Goal: Information Seeking & Learning: Learn about a topic

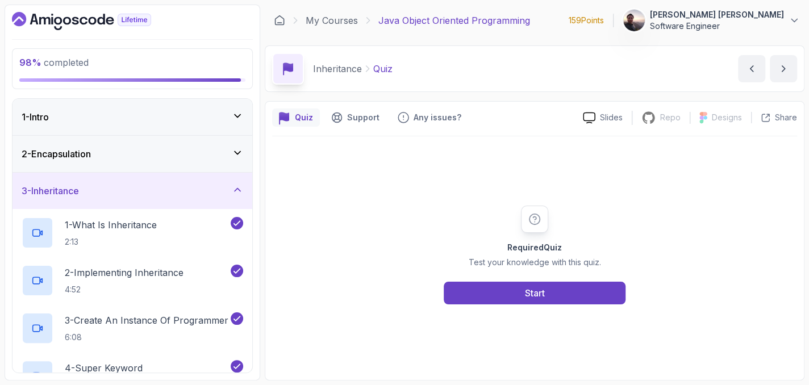
scroll to position [247, 0]
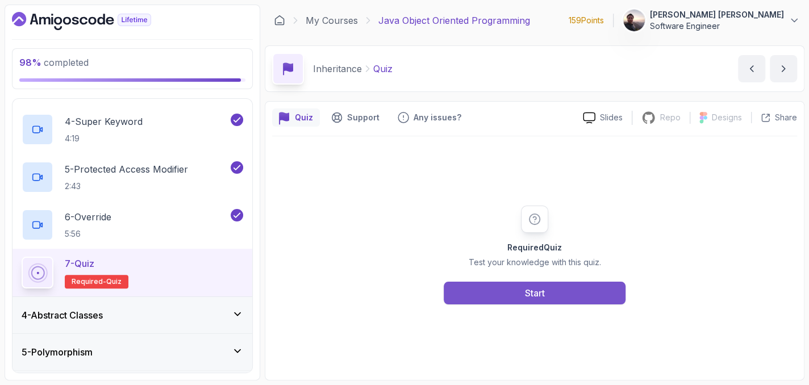
click at [513, 290] on button "Start" at bounding box center [535, 293] width 182 height 23
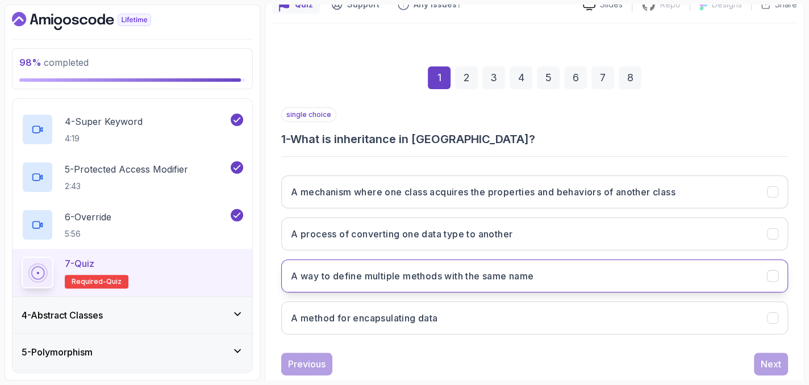
scroll to position [114, 0]
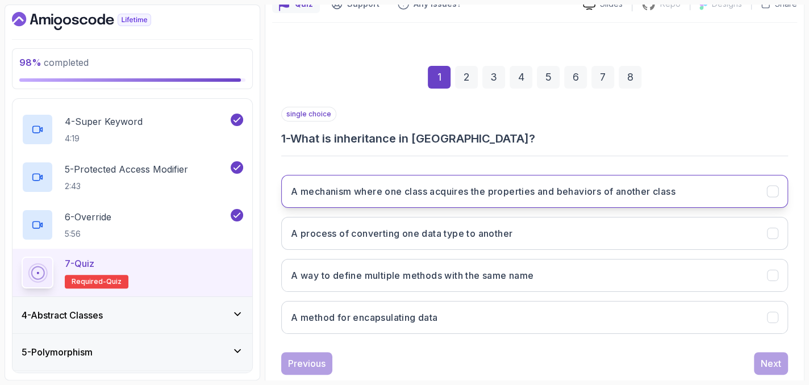
click at [769, 192] on icon "A mechanism where one class acquires the properties and behaviors of another cl…" at bounding box center [772, 191] width 11 height 11
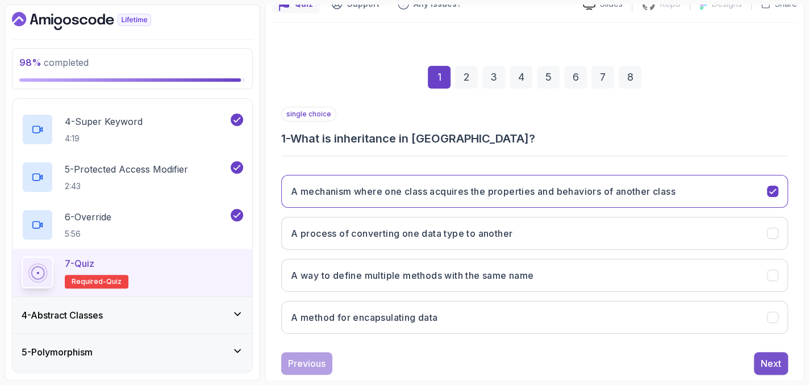
click at [767, 359] on div "Next" at bounding box center [771, 364] width 20 height 14
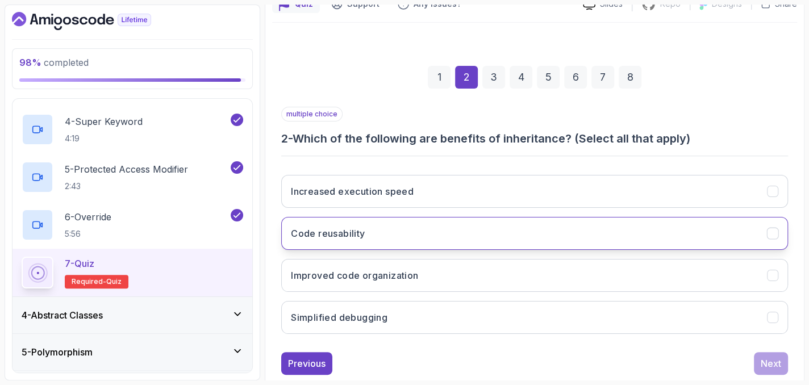
click at [772, 234] on icon "Code reusability" at bounding box center [772, 233] width 11 height 11
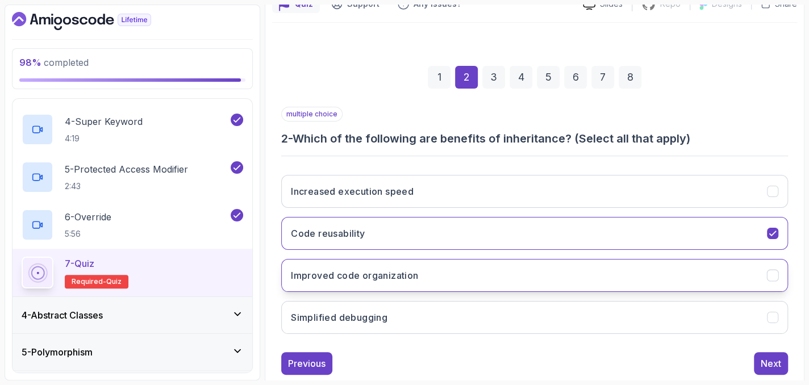
click at [769, 275] on icon "Improved code organization" at bounding box center [772, 275] width 11 height 11
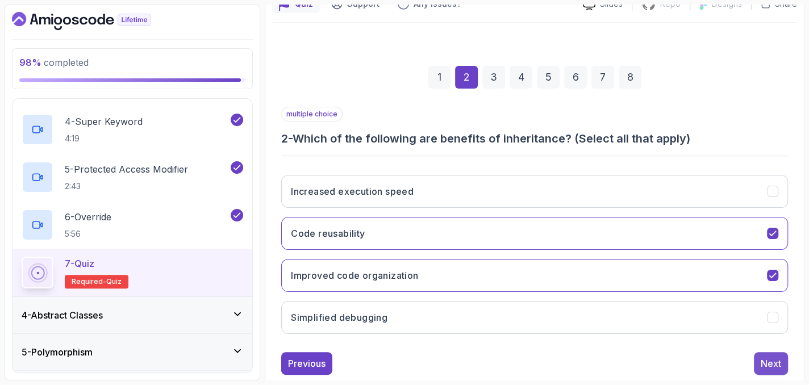
click at [773, 359] on div "Next" at bounding box center [771, 364] width 20 height 14
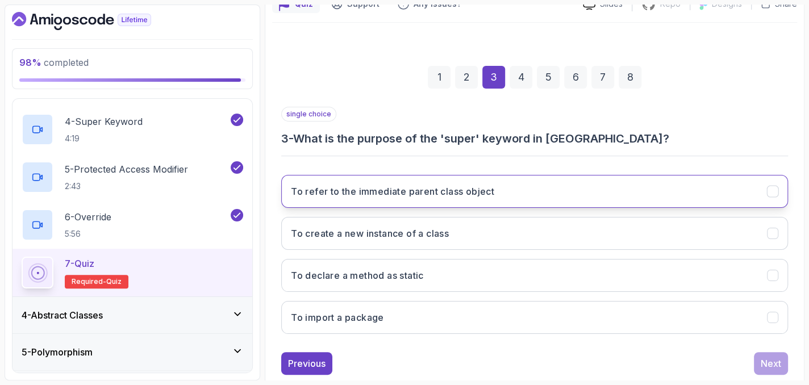
click at [544, 199] on button "To refer to the immediate parent class object" at bounding box center [534, 191] width 507 height 33
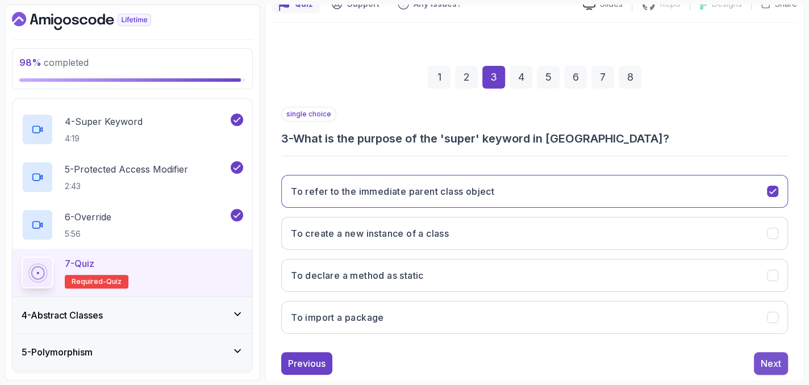
click at [769, 364] on div "Next" at bounding box center [771, 364] width 20 height 14
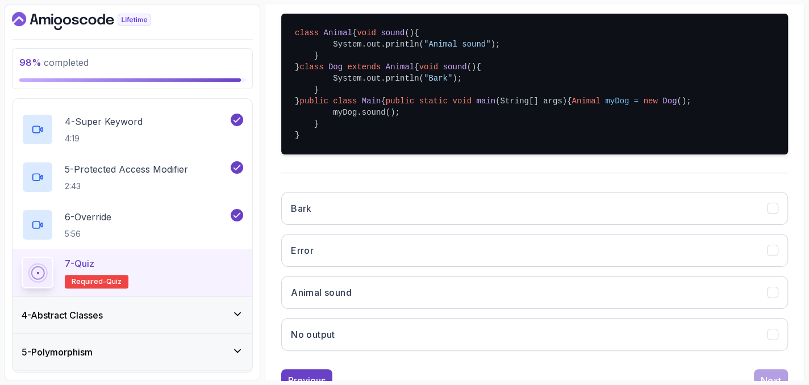
scroll to position [284, 0]
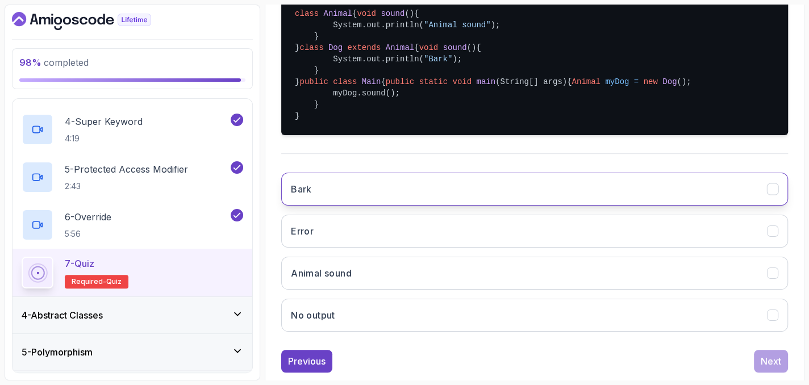
click at [564, 206] on button "Bark" at bounding box center [534, 189] width 507 height 33
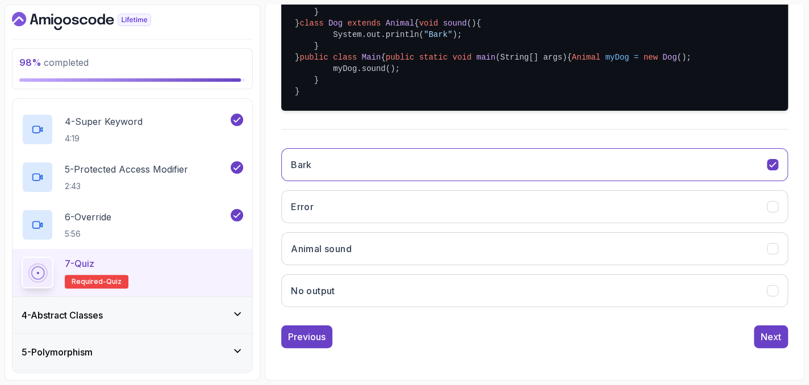
scroll to position [374, 0]
click at [766, 337] on div "Next" at bounding box center [771, 337] width 20 height 14
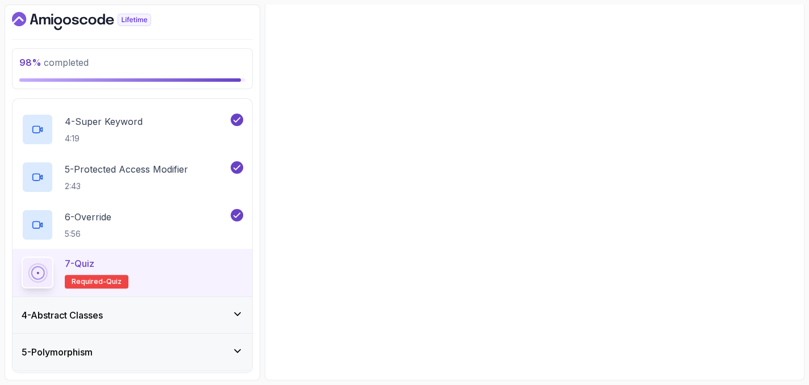
scroll to position [137, 0]
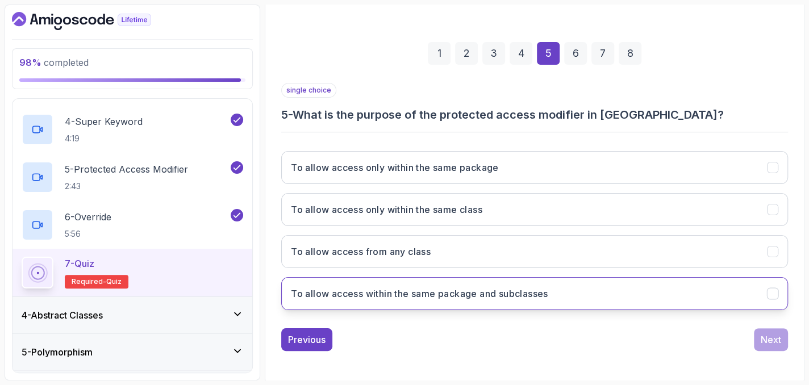
click at [739, 294] on button "To allow access within the same package and subclasses" at bounding box center [534, 293] width 507 height 33
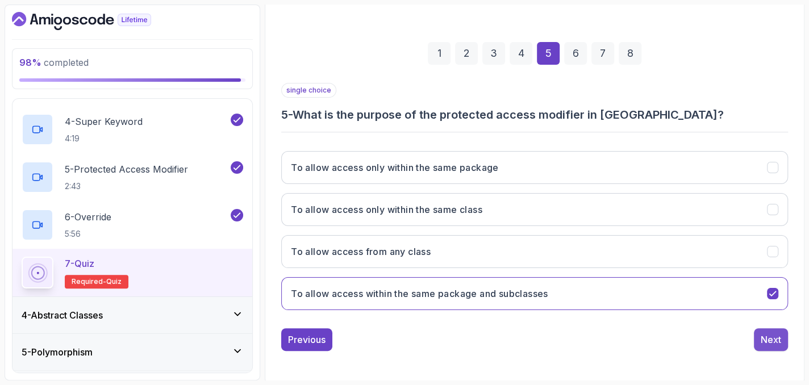
click at [770, 335] on div "Next" at bounding box center [771, 340] width 20 height 14
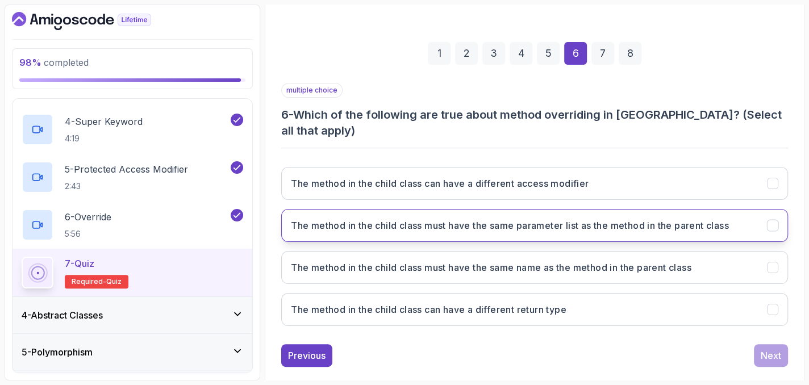
click at [775, 223] on icon "The method in the child class must have the same parameter list as the method i…" at bounding box center [772, 225] width 6 height 5
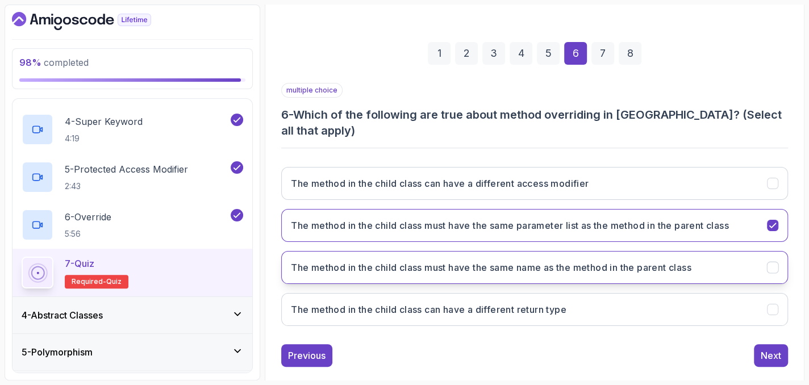
click at [762, 251] on button "The method in the child class must have the same name as the method in the pare…" at bounding box center [534, 267] width 507 height 33
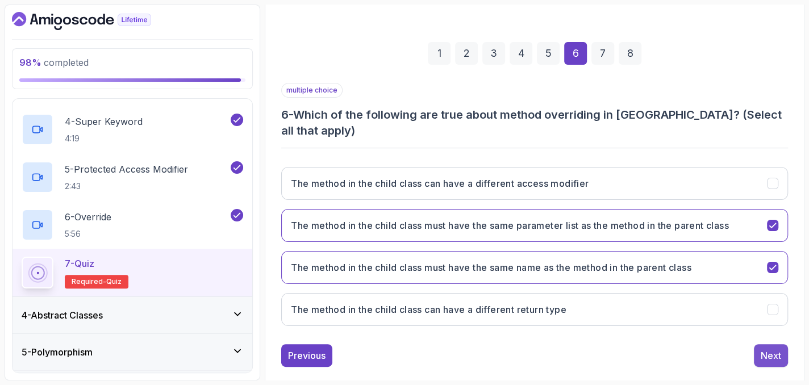
click at [769, 349] on div "Next" at bounding box center [771, 356] width 20 height 14
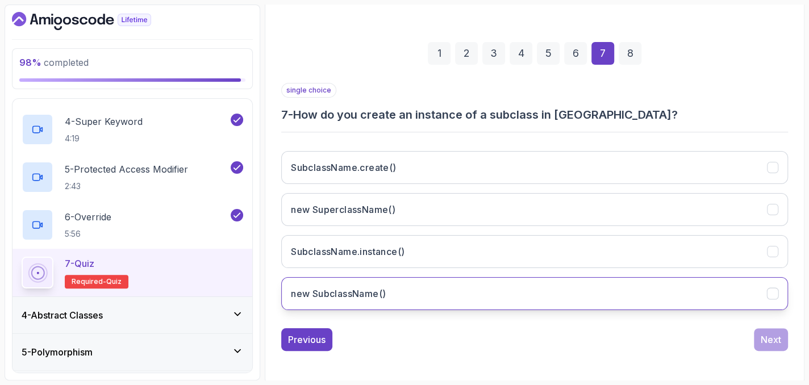
click at [736, 283] on button "new SubclassName()" at bounding box center [534, 293] width 507 height 33
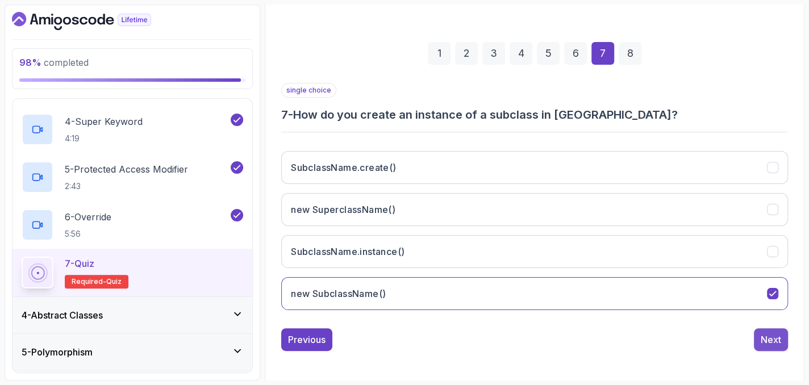
click at [775, 333] on div "Next" at bounding box center [771, 340] width 20 height 14
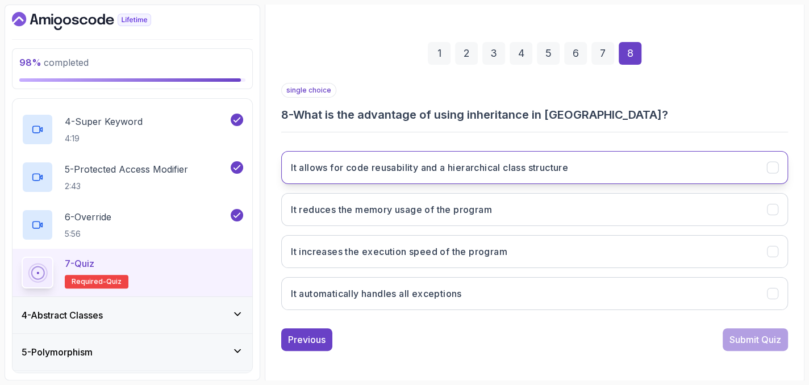
click at [760, 165] on button "It allows for code reusability and a hierarchical class structure" at bounding box center [534, 167] width 507 height 33
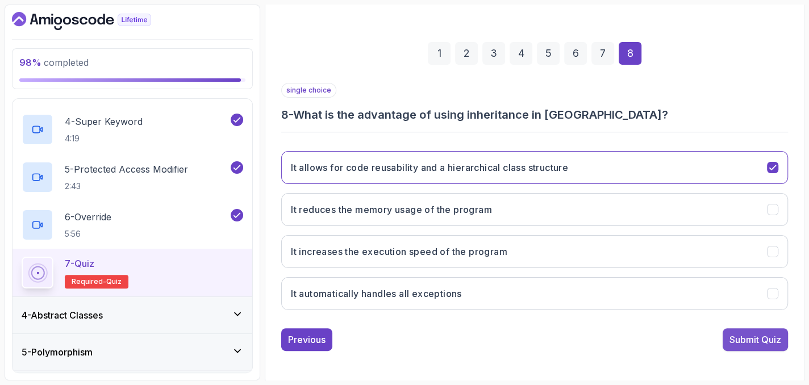
click at [756, 336] on div "Submit Quiz" at bounding box center [755, 340] width 52 height 14
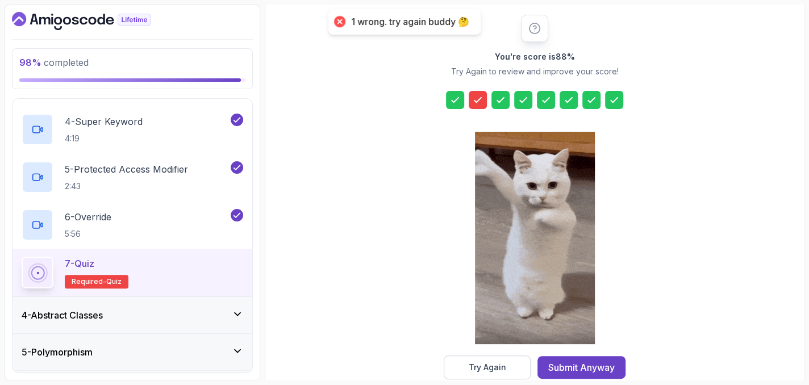
click at [482, 97] on icon at bounding box center [477, 99] width 11 height 11
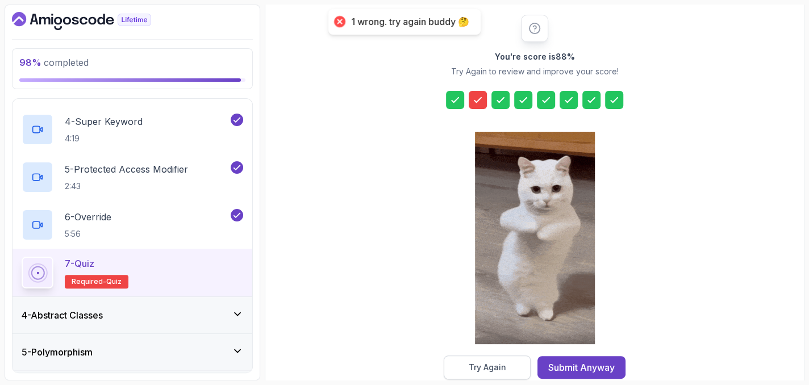
click at [511, 359] on button "Try Again" at bounding box center [487, 368] width 87 height 24
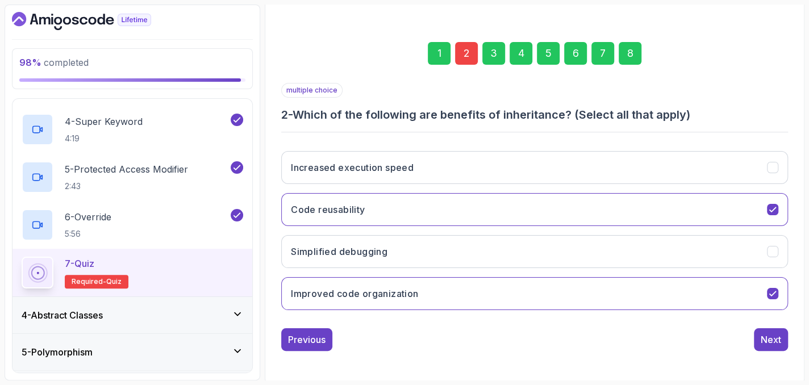
click at [462, 61] on div "2" at bounding box center [466, 53] width 23 height 23
click at [462, 55] on div "2" at bounding box center [466, 53] width 23 height 23
click at [489, 54] on div "3" at bounding box center [493, 53] width 23 height 23
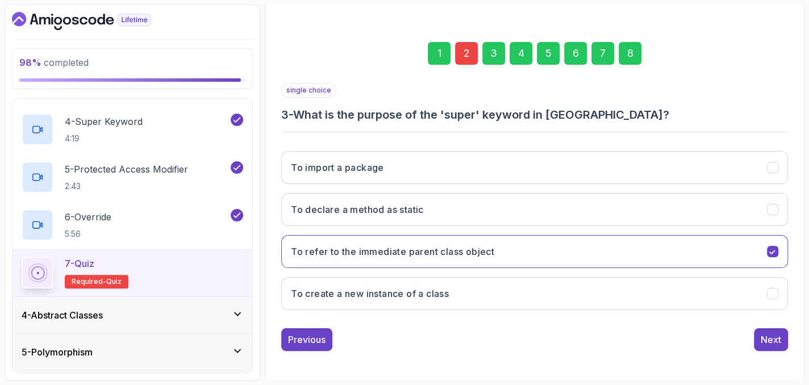
click at [466, 54] on div "2" at bounding box center [466, 53] width 23 height 23
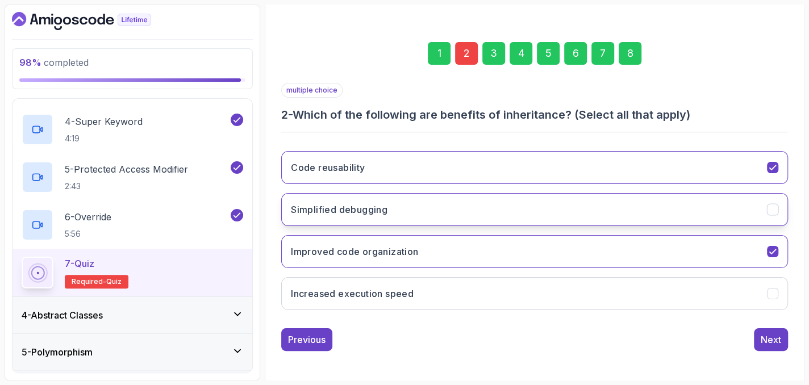
click at [773, 210] on icon "Simplified debugging" at bounding box center [772, 210] width 11 height 11
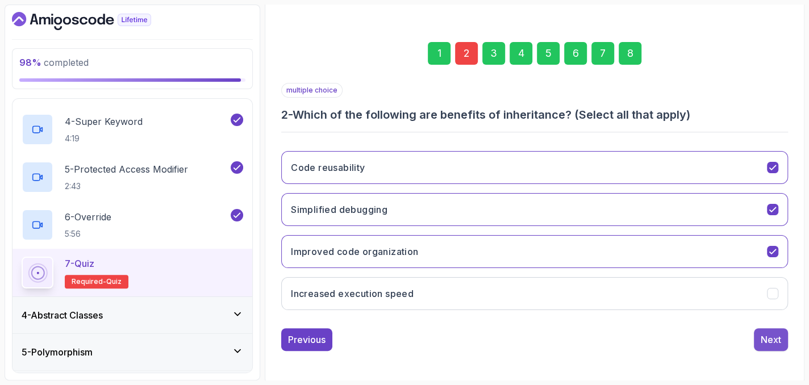
click at [770, 340] on div "Next" at bounding box center [771, 340] width 20 height 14
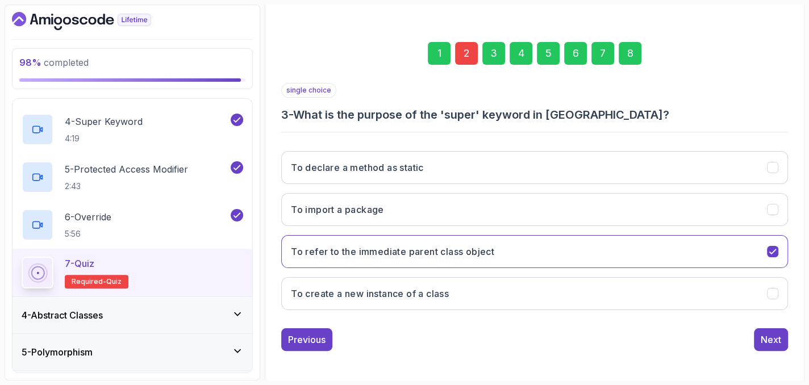
click at [638, 50] on div "8" at bounding box center [630, 53] width 23 height 23
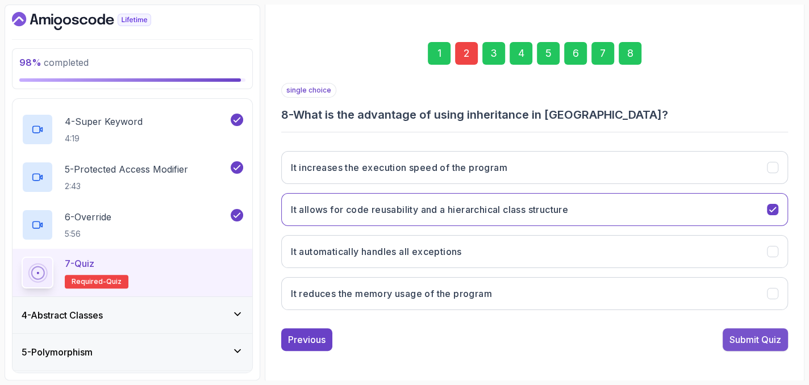
click at [750, 337] on div "Submit Quiz" at bounding box center [755, 340] width 52 height 14
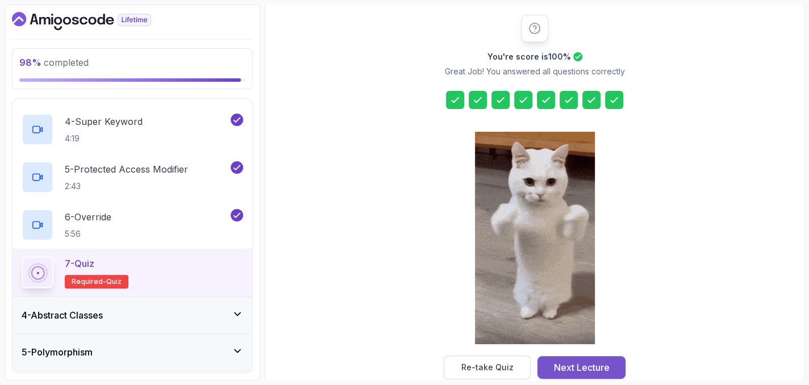
click at [598, 366] on div "Next Lecture" at bounding box center [582, 368] width 56 height 14
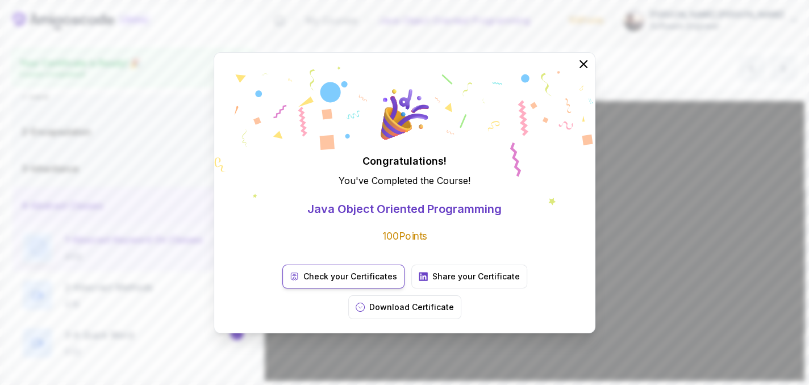
click at [303, 282] on p "Check your Certificates" at bounding box center [350, 276] width 94 height 11
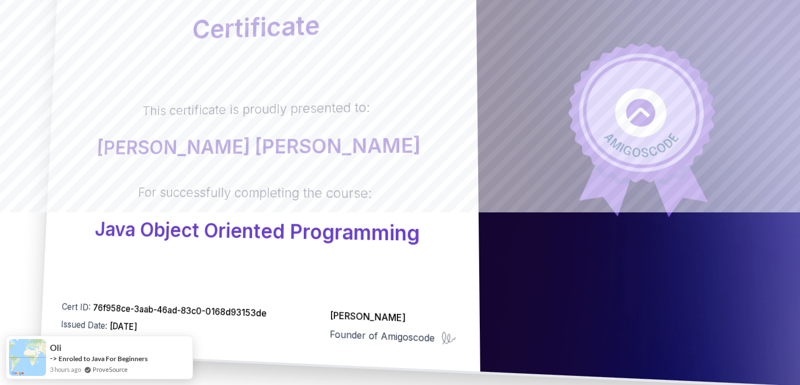
scroll to position [170, 0]
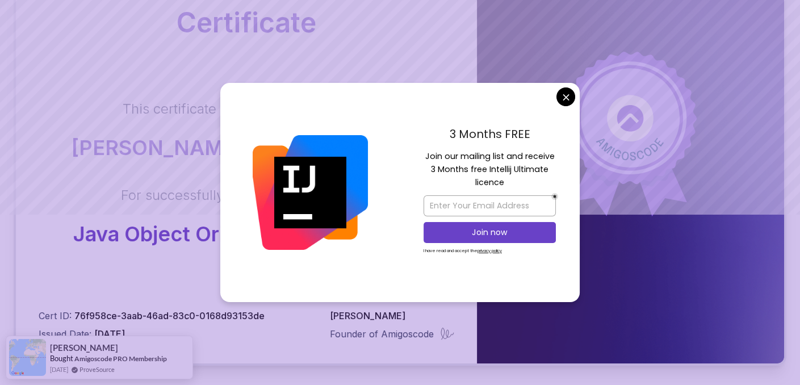
click at [566, 89] on body "Certificate This certificate is proudly presented to: Julio Antonio Sanchez Gon…" at bounding box center [400, 189] width 800 height 719
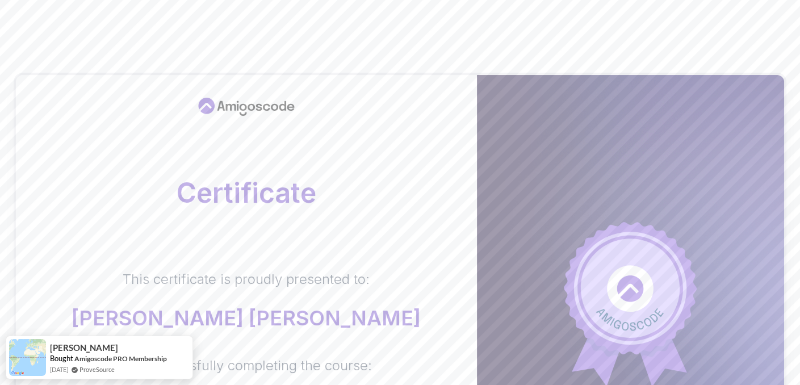
scroll to position [333, 0]
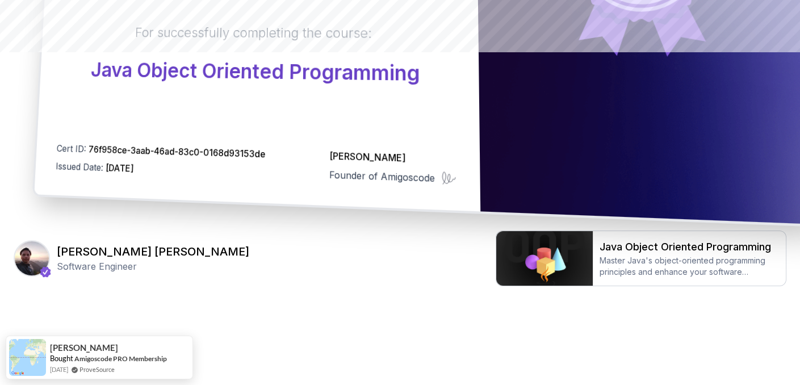
click at [303, 82] on p "Java Object Oriented Programming" at bounding box center [255, 72] width 329 height 26
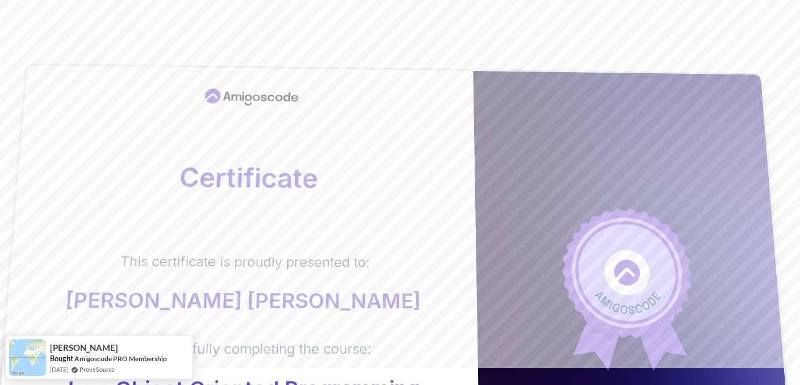
scroll to position [0, 0]
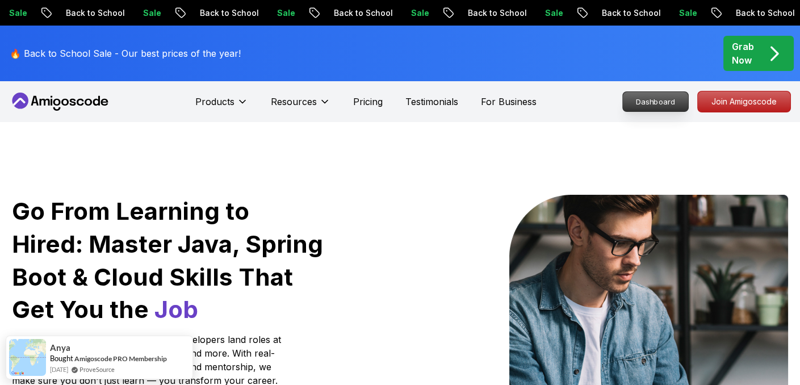
click at [669, 105] on p "Dashboard" at bounding box center [655, 101] width 65 height 19
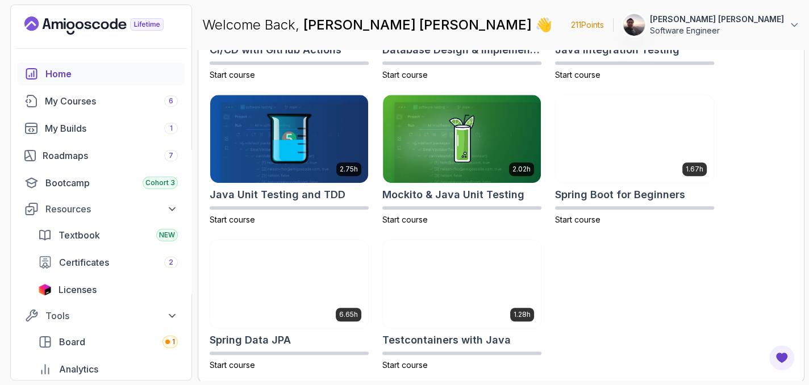
scroll to position [457, 0]
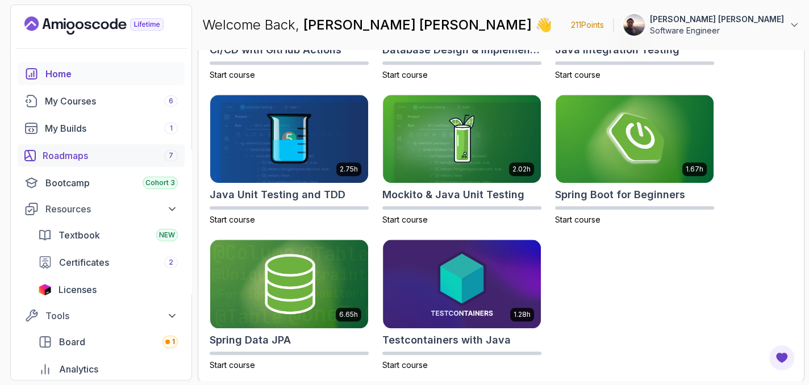
click at [69, 158] on div "Roadmaps 7" at bounding box center [110, 156] width 135 height 14
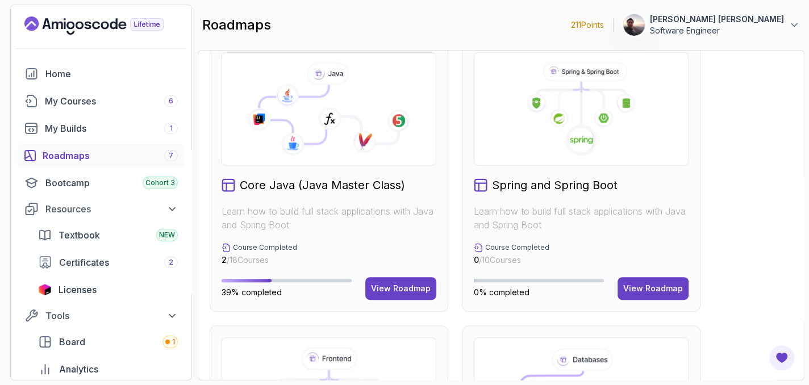
scroll to position [364, 0]
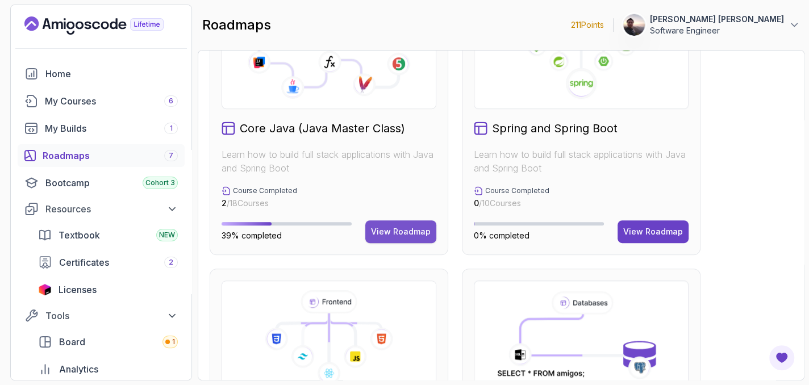
click at [397, 228] on div "View Roadmap" at bounding box center [401, 231] width 60 height 11
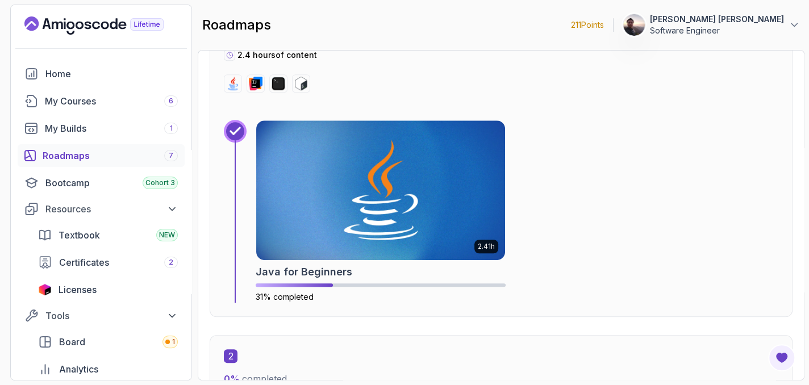
scroll to position [404, 0]
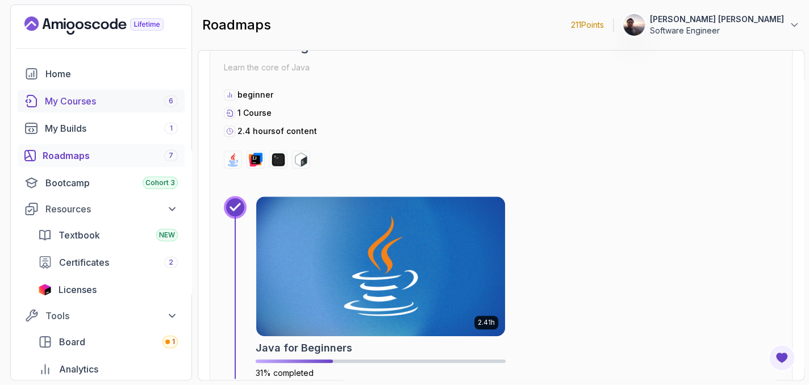
click at [144, 104] on div "My Courses 6" at bounding box center [111, 101] width 133 height 14
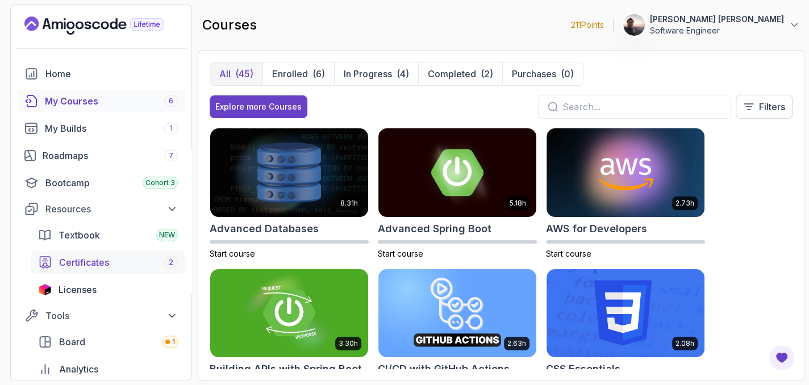
scroll to position [57, 0]
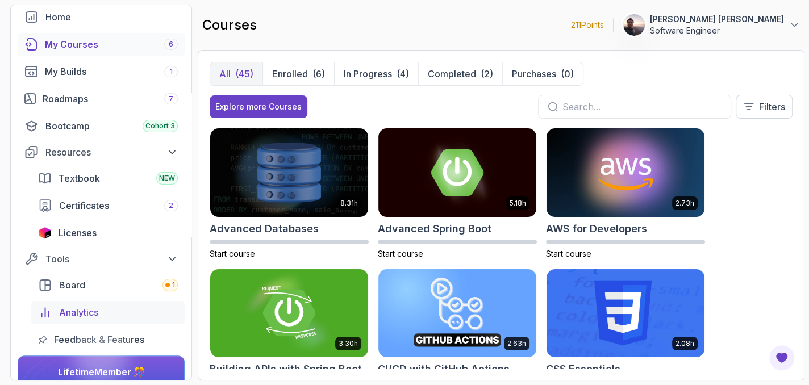
click at [91, 308] on span "Analytics" at bounding box center [78, 313] width 39 height 14
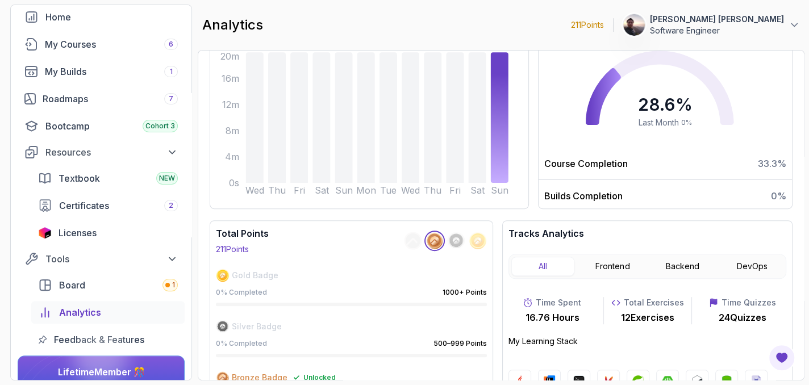
scroll to position [159, 0]
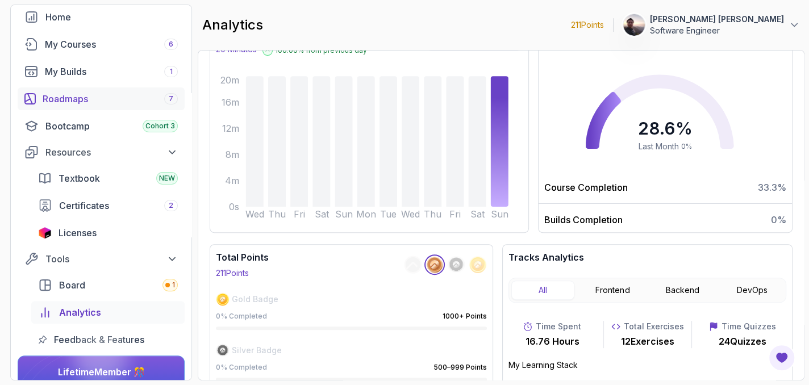
click at [92, 101] on div "Roadmaps 7" at bounding box center [110, 99] width 135 height 14
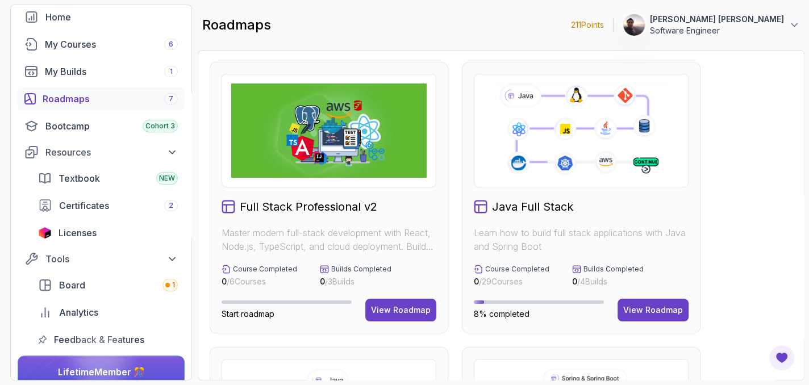
scroll to position [114, 0]
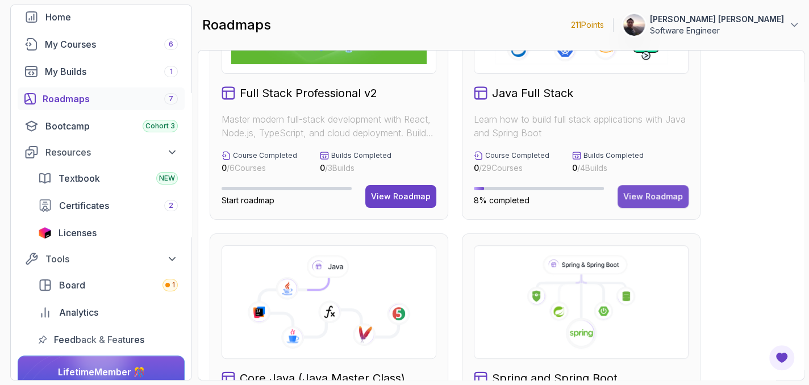
click at [646, 201] on div "View Roadmap" at bounding box center [653, 196] width 60 height 11
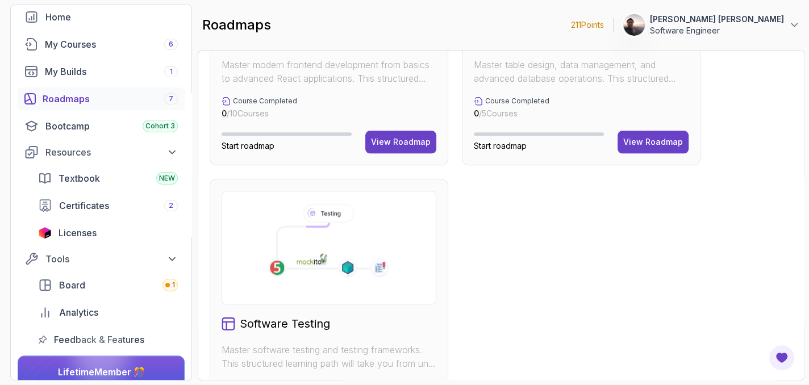
scroll to position [398, 0]
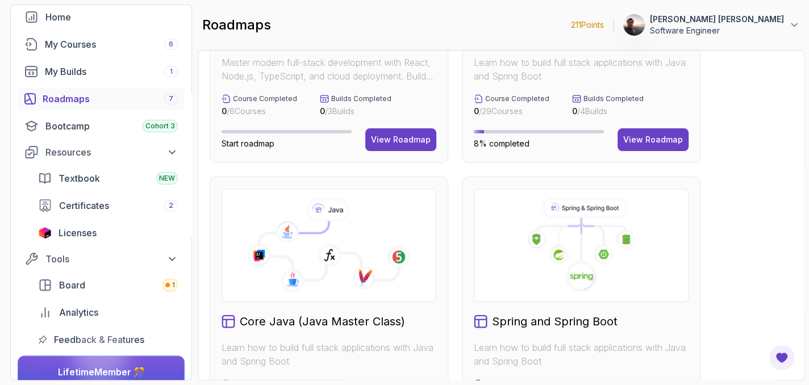
scroll to position [341, 0]
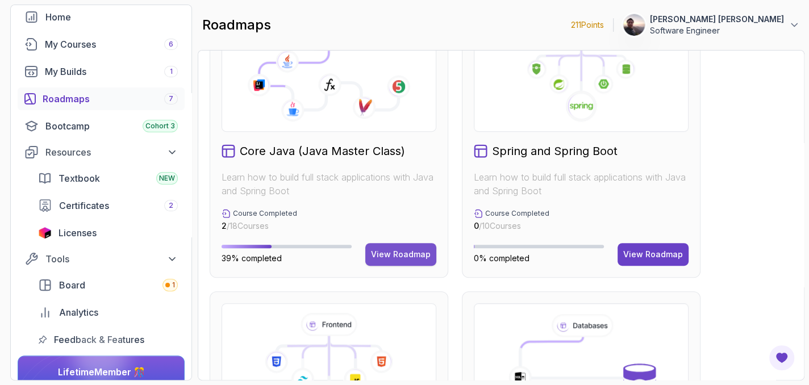
click at [409, 255] on div "View Roadmap" at bounding box center [401, 254] width 60 height 11
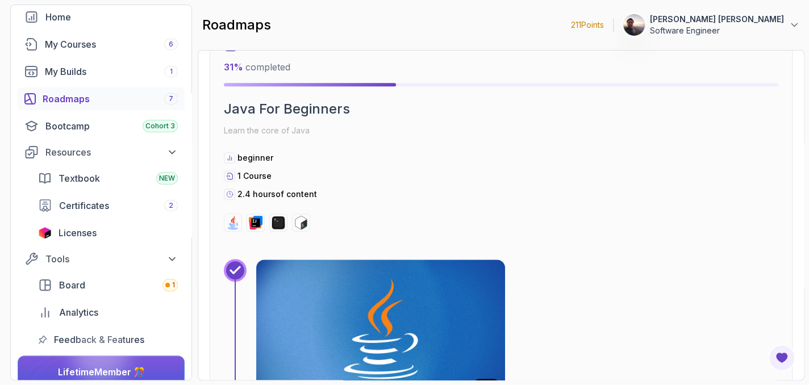
scroll to position [454, 0]
